Goal: Task Accomplishment & Management: Manage account settings

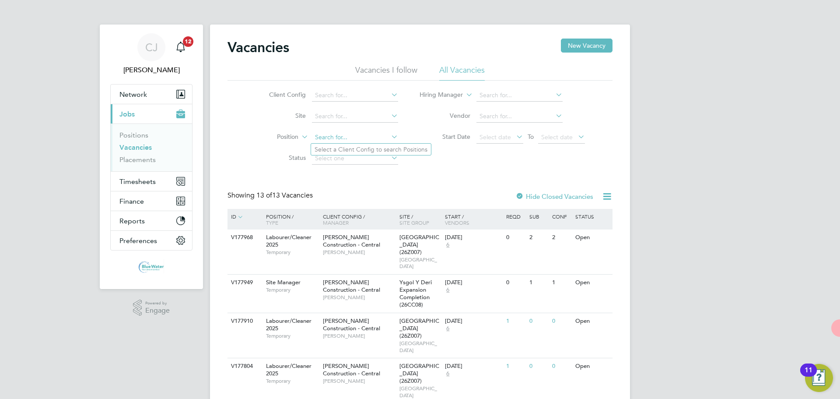
click at [339, 134] on input at bounding box center [355, 137] width 86 height 12
click at [269, 150] on li "Status" at bounding box center [327, 158] width 165 height 21
click at [134, 161] on link "Placements" at bounding box center [137, 159] width 36 height 8
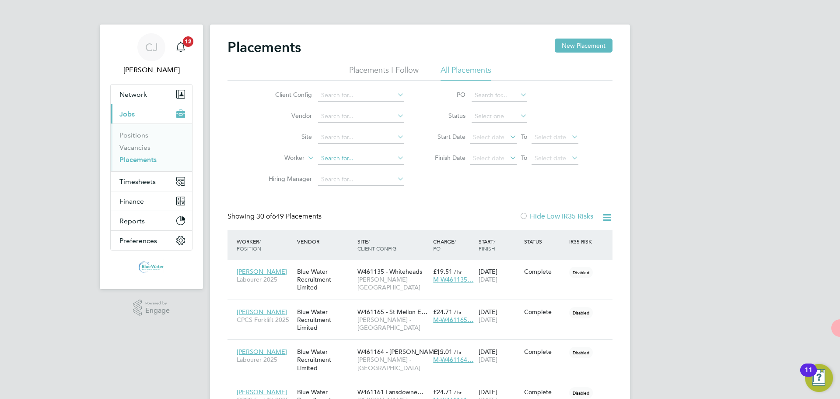
click at [343, 153] on input at bounding box center [361, 158] width 86 height 12
click at [352, 174] on li "[PERSON_NAME]" at bounding box center [361, 170] width 87 height 11
type input "[PERSON_NAME]"
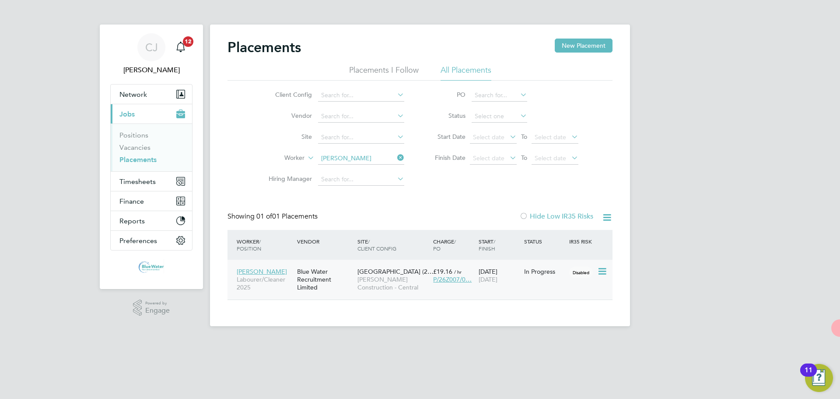
click at [558, 277] on div "In Progress" at bounding box center [545, 271] width 46 height 17
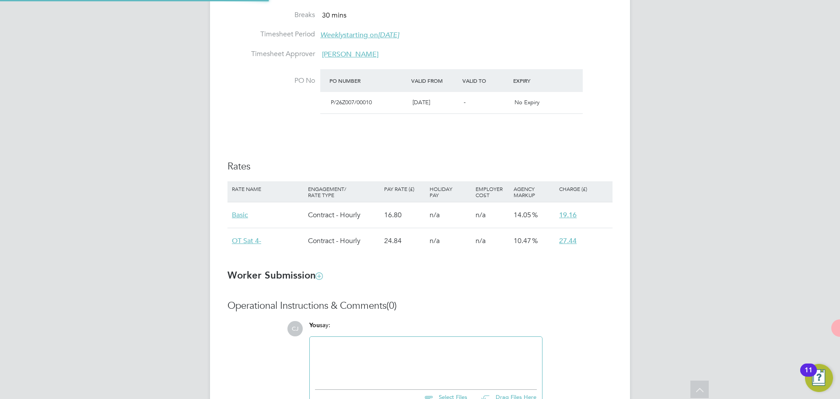
type input "[PERSON_NAME]"
type input "Gary Corbett"
type input "[DATE]"
type input "08:00"
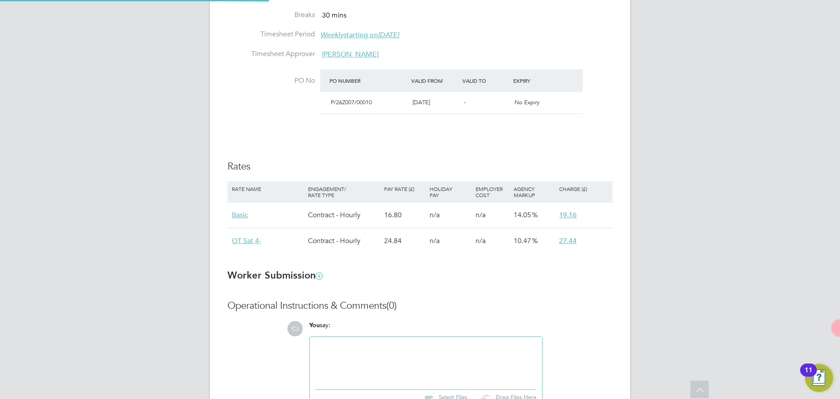
type input "18:00"
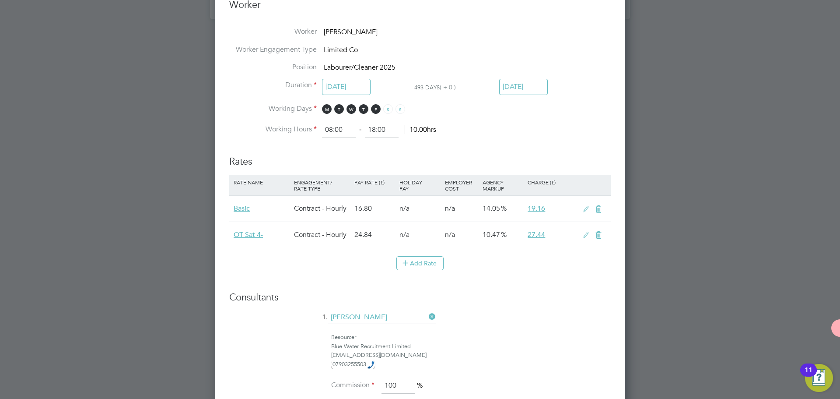
click at [585, 207] on icon at bounding box center [586, 209] width 11 height 7
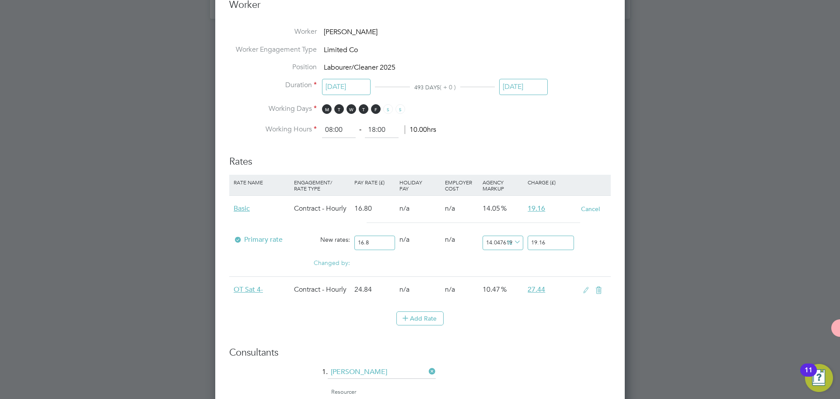
drag, startPoint x: 376, startPoint y: 243, endPoint x: 296, endPoint y: 232, distance: 80.5
click at [298, 232] on div "Primary rate New rates: 16.8 0 n/a 0 n/a 14.047619047619047 0 % 19.16" at bounding box center [420, 242] width 382 height 23
type input "1"
type input "1.1404761904761904"
type input "19"
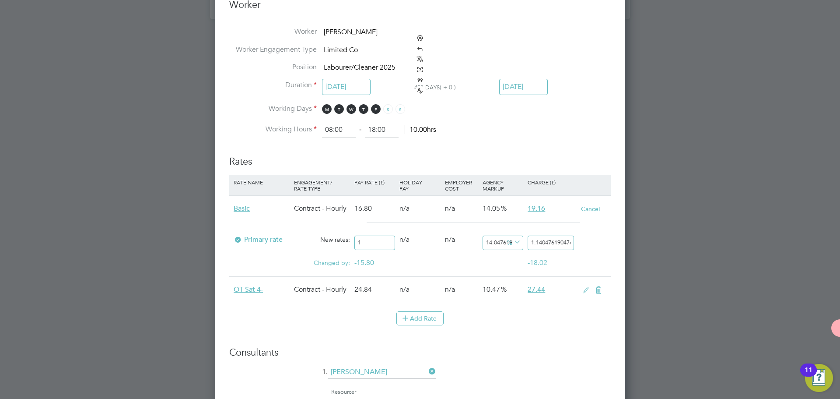
type input "21.669047619047618"
type input "19.3"
type input "22.011190476190475"
type input "19.30"
click at [560, 241] on input "22.011190476190475" at bounding box center [551, 242] width 46 height 14
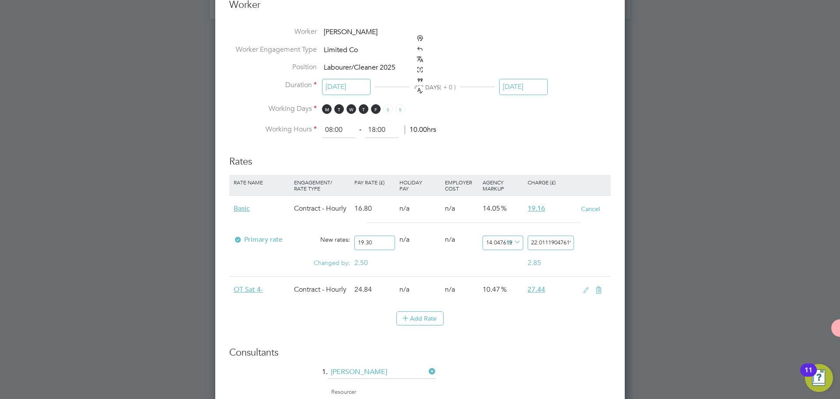
drag, startPoint x: 571, startPoint y: 241, endPoint x: 495, endPoint y: 238, distance: 75.8
click at [495, 238] on div "Primary rate New rates: 19.30 0 n/a 0 n/a 14.047619047619047 2.711190476190475 …" at bounding box center [420, 242] width 382 height 23
type input "468682.38341968914"
type input "90475"
drag, startPoint x: 564, startPoint y: 241, endPoint x: 443, endPoint y: 228, distance: 121.5
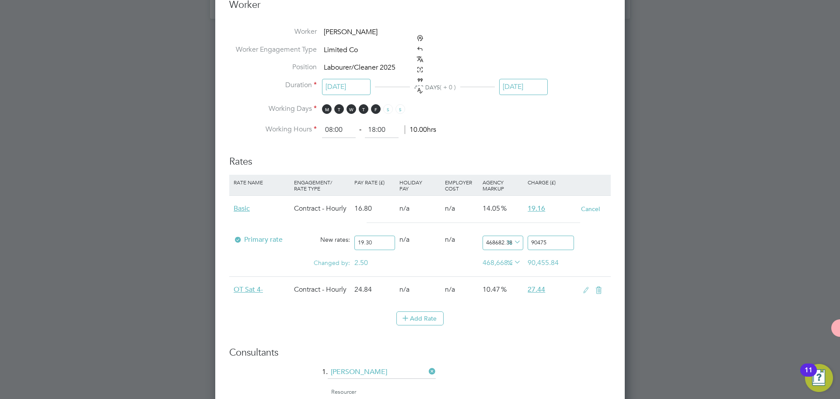
click at [444, 229] on div "Basic Contract - Hourly 16.80 n/a n/a 14.05 19.16 Cancel Primary rate New rates…" at bounding box center [420, 235] width 382 height 81
type input "-89.63730569948187"
type input "2"
type input "8.808290155440414"
type input "21"
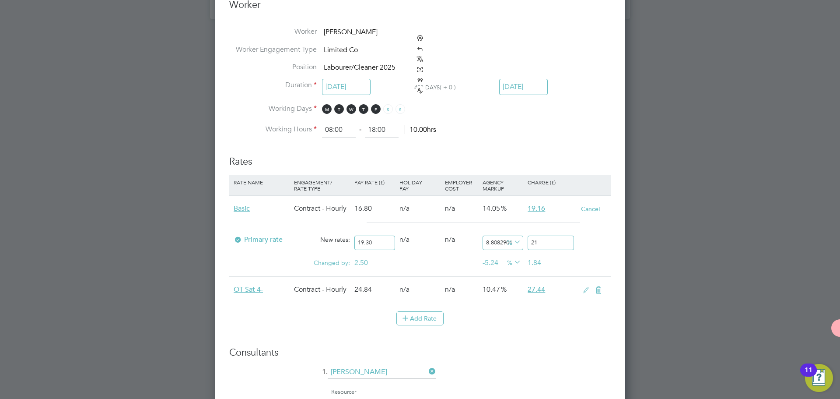
type input "11.917098445595855"
type input "21.6"
type input "12.2279792746114"
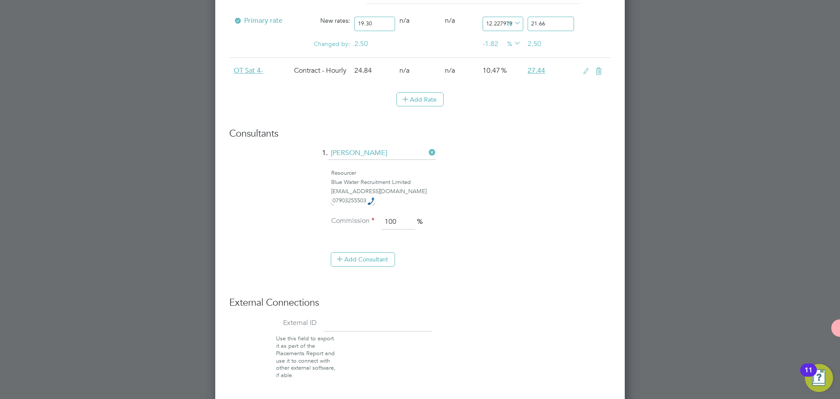
type input "21.66"
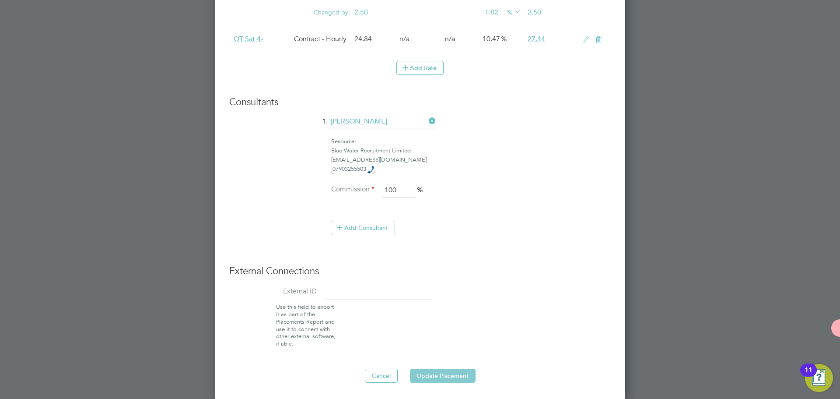
click at [462, 372] on button "Update Placement" at bounding box center [443, 376] width 66 height 14
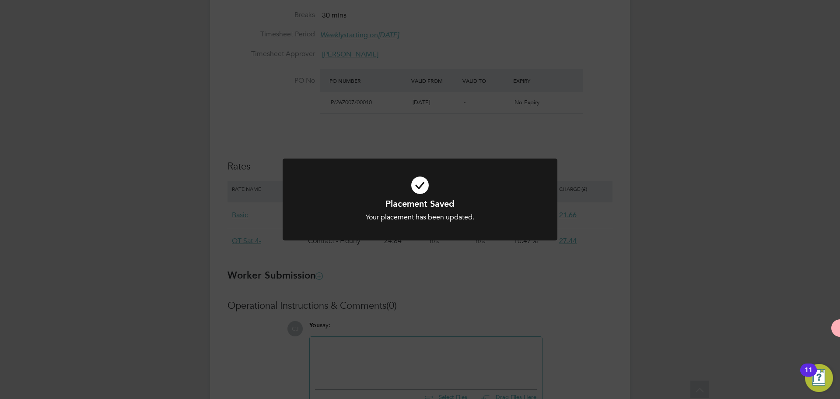
click at [449, 281] on div "Placement Saved Your placement has been updated. Cancel Okay" at bounding box center [420, 199] width 840 height 399
